Goal: Task Accomplishment & Management: Manage account settings

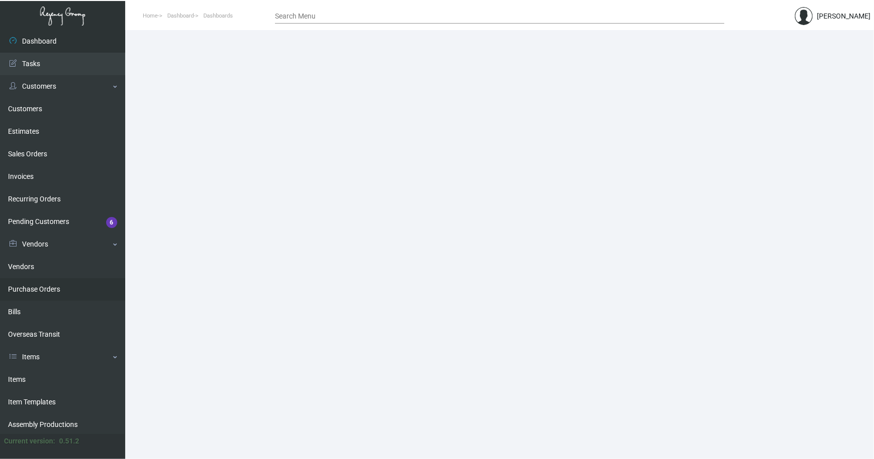
click at [17, 378] on link "Items" at bounding box center [62, 379] width 125 height 23
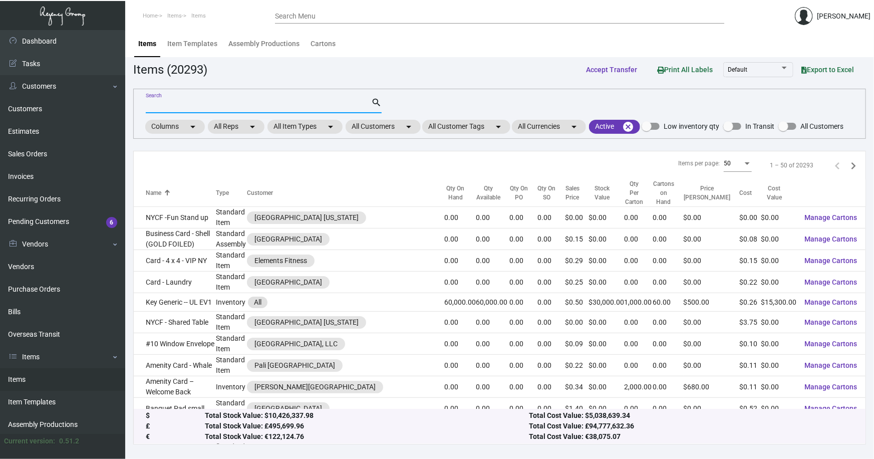
click at [211, 102] on input "Search" at bounding box center [259, 106] width 226 height 8
type input "r"
click at [378, 128] on mat-chip "All Customers arrow_drop_down" at bounding box center [383, 127] width 75 height 14
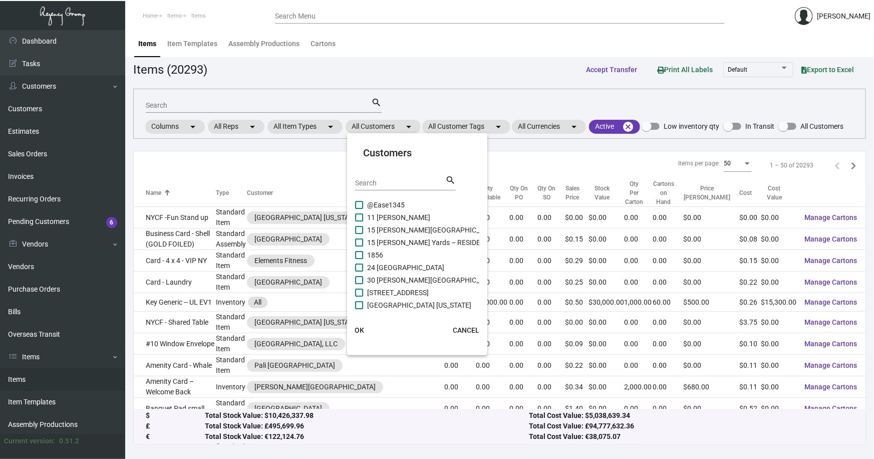
click at [383, 187] on div "Search" at bounding box center [400, 183] width 90 height 16
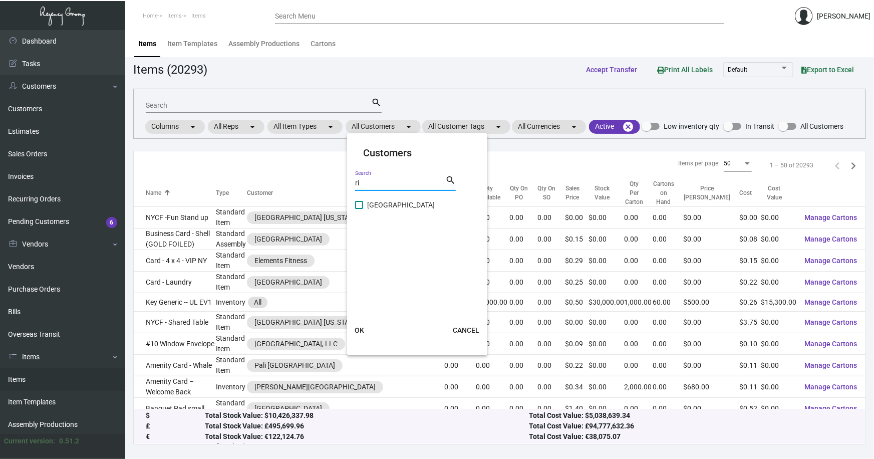
type input "r"
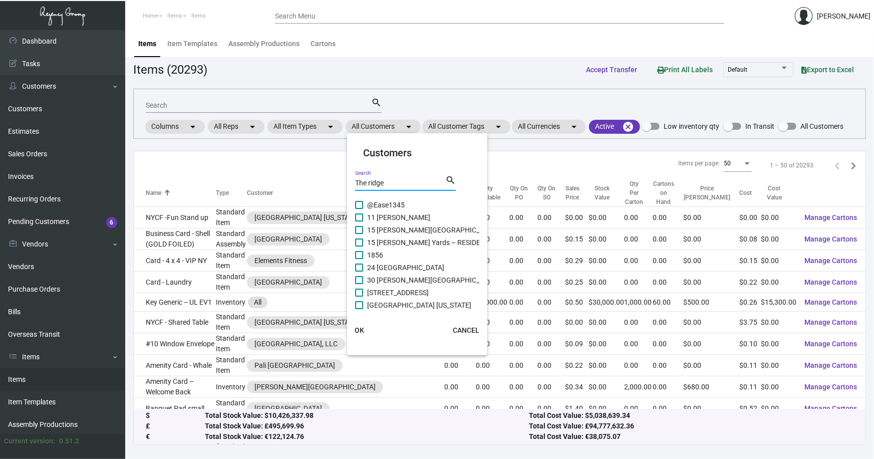
type input "The ridge"
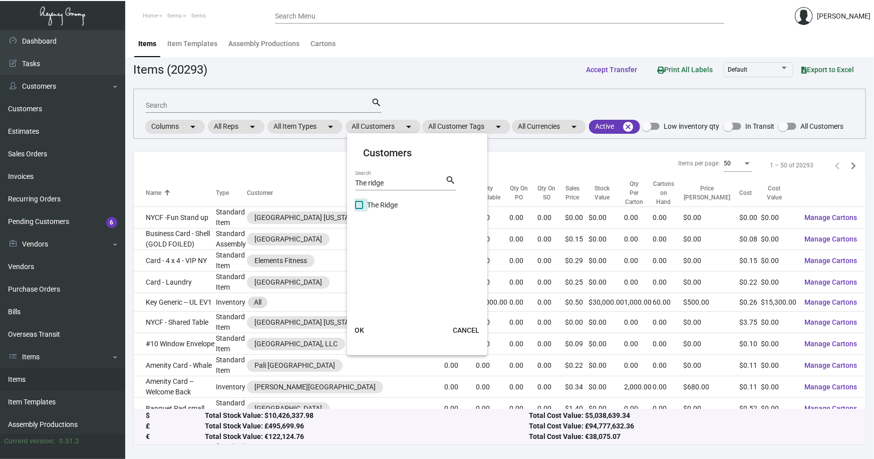
click at [360, 205] on span at bounding box center [359, 205] width 8 height 8
click at [359, 209] on input "The Ridge" at bounding box center [359, 209] width 1 height 1
checkbox input "true"
click at [360, 328] on span "OK" at bounding box center [360, 330] width 10 height 8
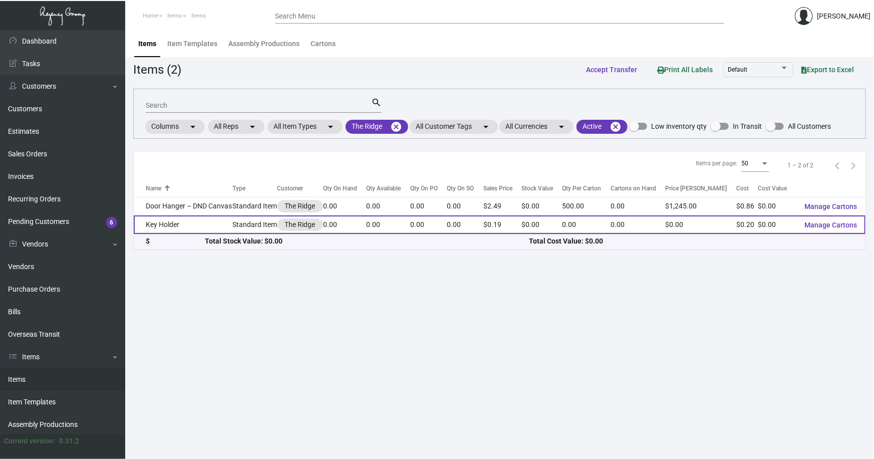
click at [168, 225] on td "Key Holder" at bounding box center [183, 224] width 99 height 19
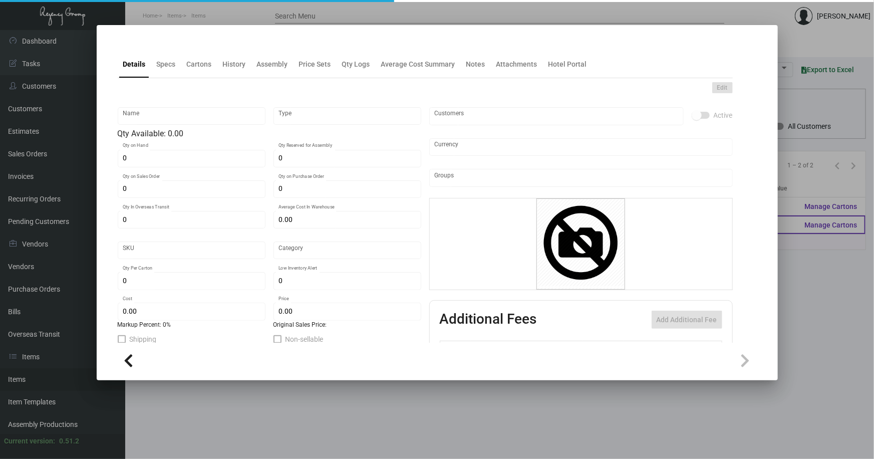
type input "Key Holder"
type input "Standard Item"
type input "$ 0.00"
type input "RDG-Key Holder-78"
type input "Standard"
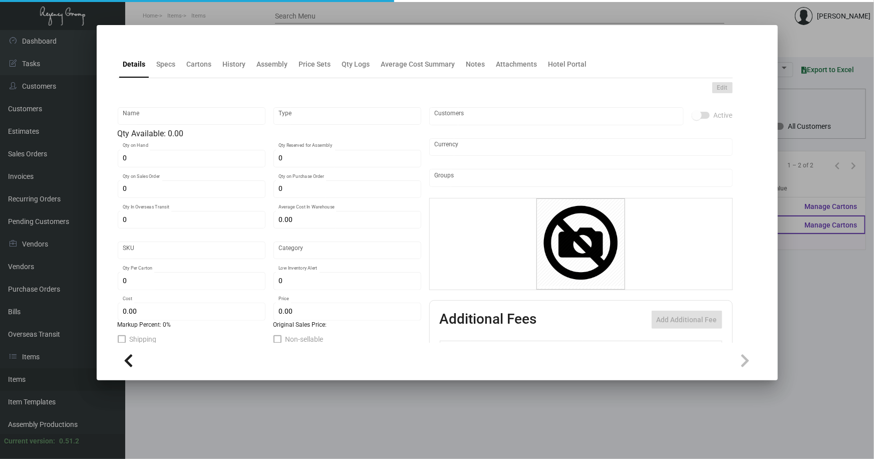
type input "$ 0.19813"
type input "$ 0.19"
checkbox input "true"
type input "United States Dollar $"
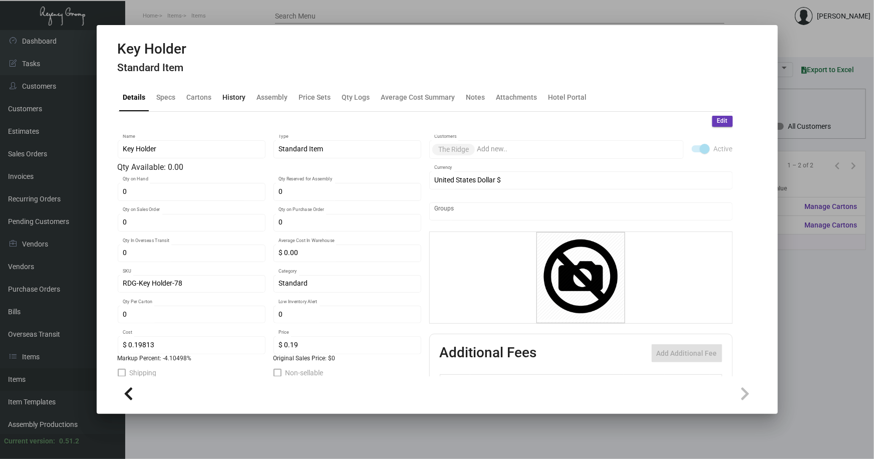
click at [228, 92] on div "History" at bounding box center [234, 97] width 23 height 11
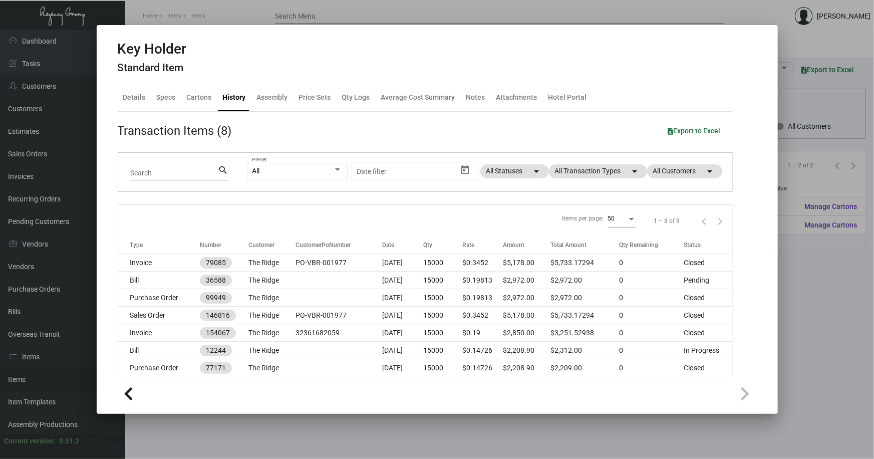
click at [809, 299] on div at bounding box center [437, 229] width 874 height 459
